Goal: Check status: Check status

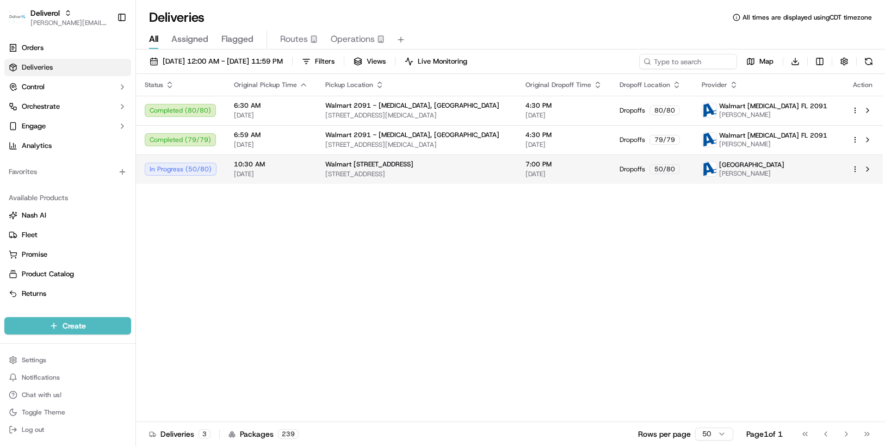
click at [857, 172] on html "Deliverol chris.sexton@deliverol.com Toggle Sidebar Orders Deliveries Control O…" at bounding box center [442, 223] width 885 height 446
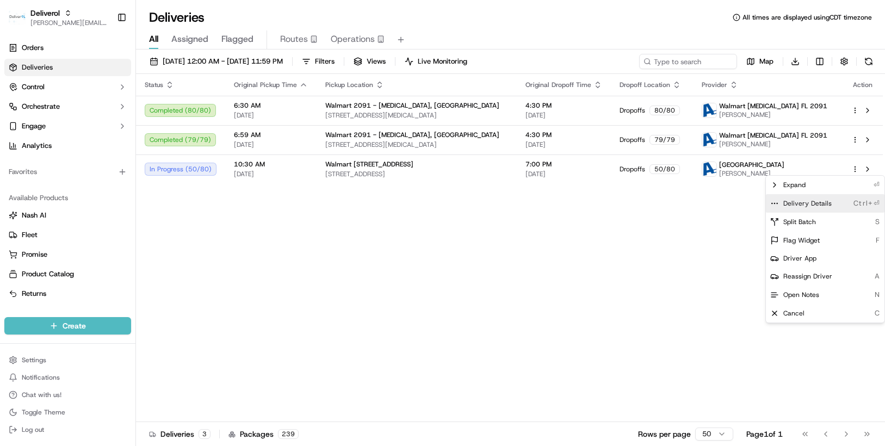
click at [843, 200] on div "Delivery Details Ctrl+⏎" at bounding box center [825, 203] width 119 height 18
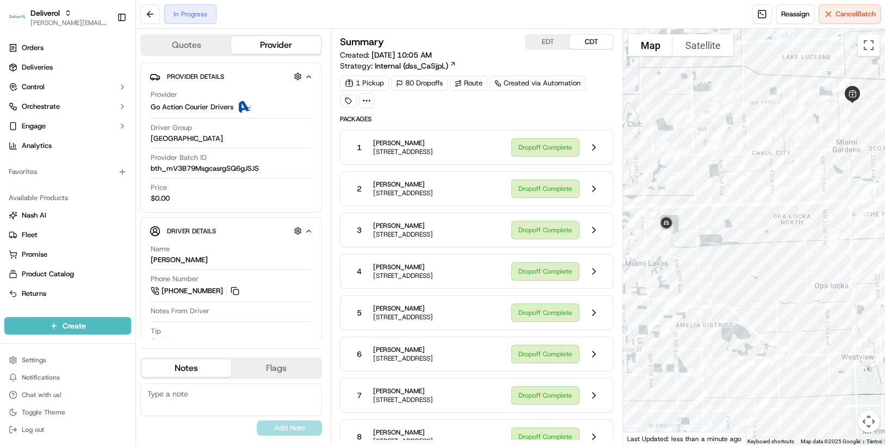
drag, startPoint x: 689, startPoint y: 416, endPoint x: 742, endPoint y: 258, distance: 166.8
click at [742, 258] on div at bounding box center [754, 237] width 262 height 417
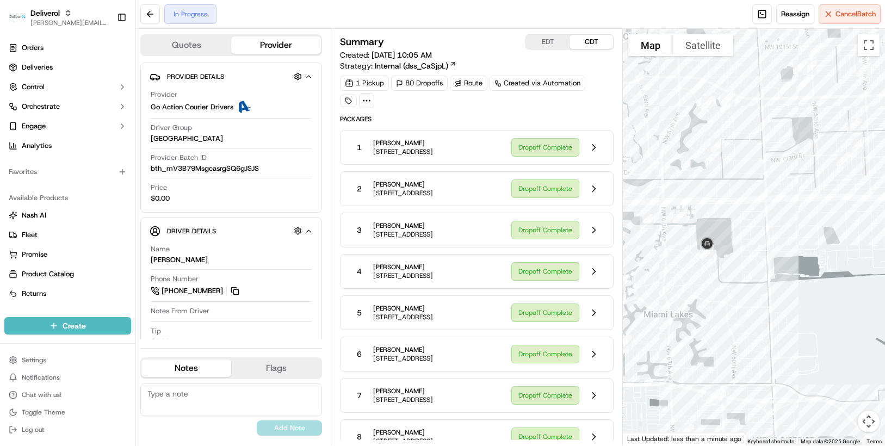
drag, startPoint x: 673, startPoint y: 277, endPoint x: 777, endPoint y: 331, distance: 117.2
click at [777, 331] on div at bounding box center [754, 237] width 262 height 417
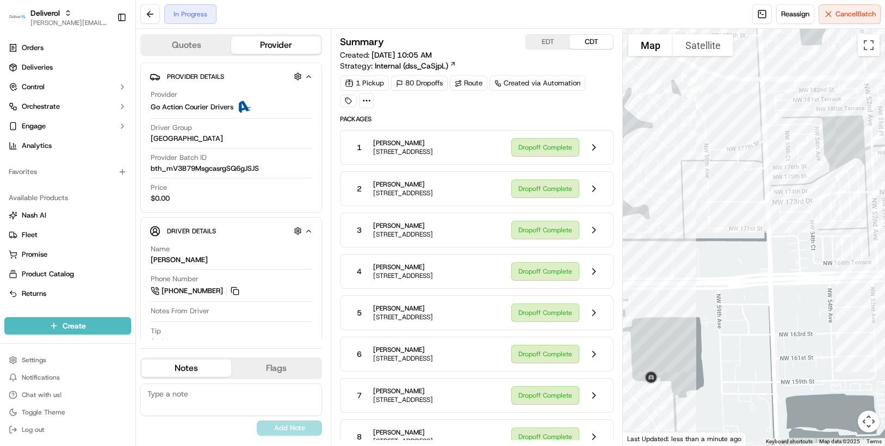
drag, startPoint x: 736, startPoint y: 242, endPoint x: 749, endPoint y: 356, distance: 114.9
click at [749, 356] on div at bounding box center [754, 237] width 262 height 417
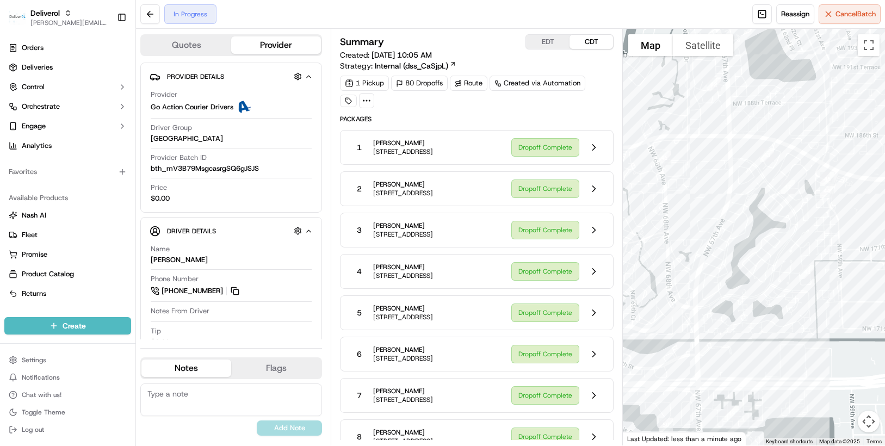
drag, startPoint x: 701, startPoint y: 131, endPoint x: 835, endPoint y: 234, distance: 169.1
click at [835, 234] on div at bounding box center [754, 237] width 262 height 417
click at [705, 41] on button "Satellite" at bounding box center [703, 45] width 60 height 22
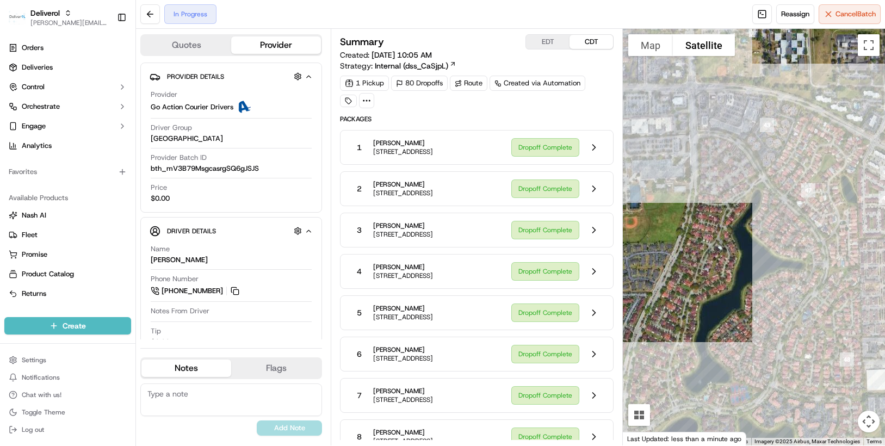
drag, startPoint x: 729, startPoint y: 177, endPoint x: 697, endPoint y: 169, distance: 33.5
click at [697, 169] on div at bounding box center [754, 237] width 262 height 417
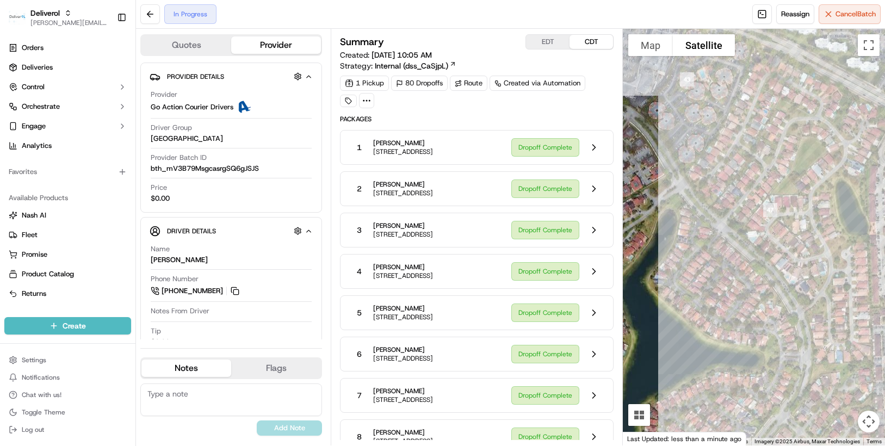
drag, startPoint x: 810, startPoint y: 214, endPoint x: 660, endPoint y: 213, distance: 149.6
click at [660, 213] on div at bounding box center [754, 237] width 262 height 417
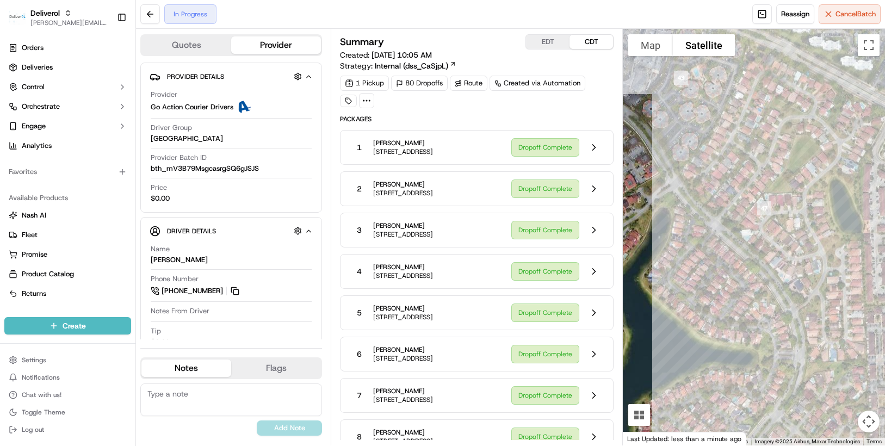
drag, startPoint x: 808, startPoint y: 251, endPoint x: 798, endPoint y: 250, distance: 9.8
click at [798, 250] on div at bounding box center [754, 237] width 262 height 417
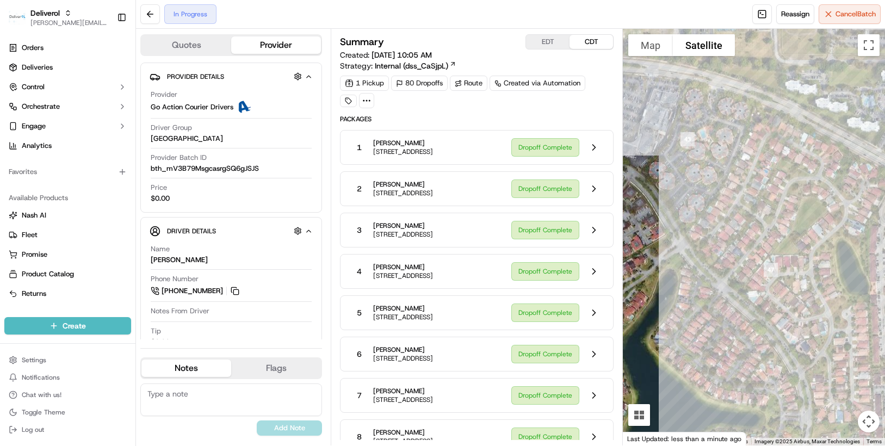
drag, startPoint x: 722, startPoint y: 177, endPoint x: 748, endPoint y: 255, distance: 82.7
click at [748, 255] on div at bounding box center [754, 237] width 262 height 417
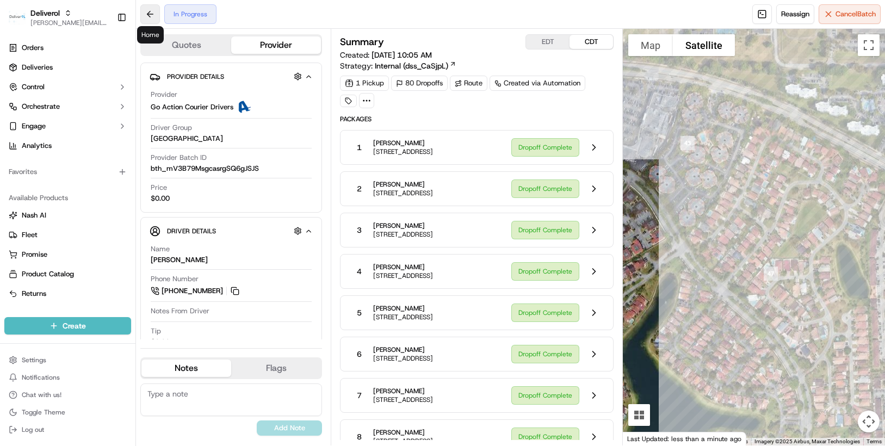
click at [143, 13] on button at bounding box center [150, 14] width 20 height 20
